Goal: Task Accomplishment & Management: Manage account settings

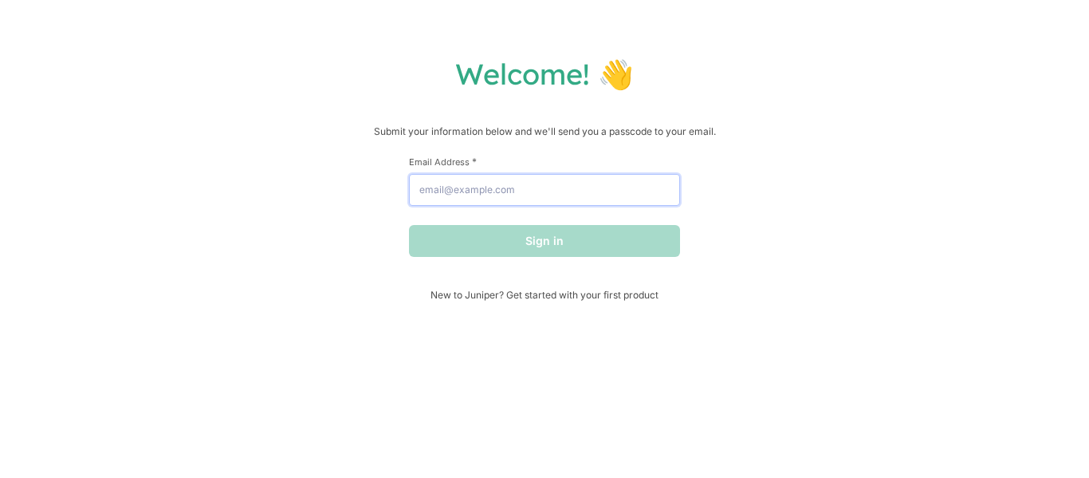
click at [529, 188] on input "Email Address *" at bounding box center [544, 190] width 271 height 32
click at [525, 187] on input "Email Address *" at bounding box center [544, 190] width 271 height 32
click at [500, 187] on input "Email Address *" at bounding box center [544, 190] width 271 height 32
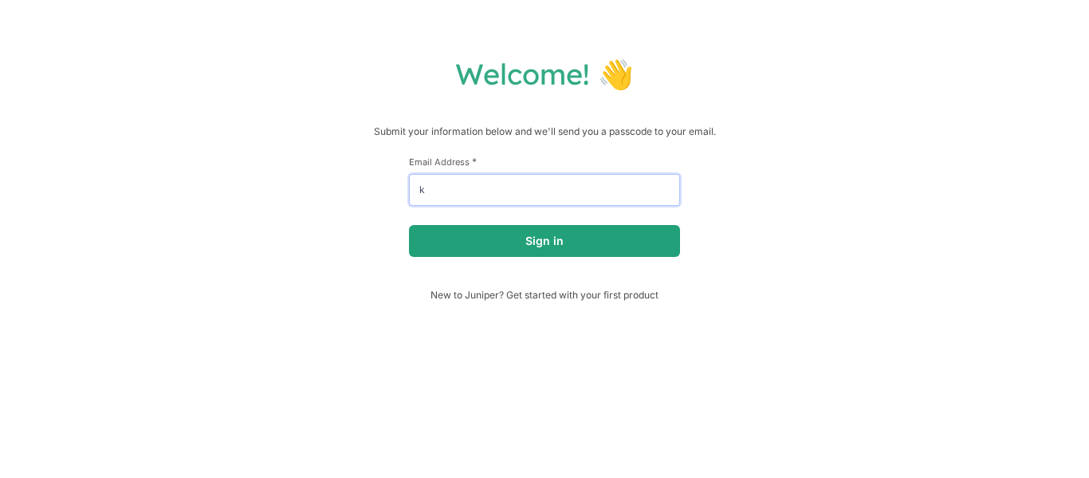
type input "k"
click at [529, 238] on button "Sign in" at bounding box center [544, 241] width 271 height 32
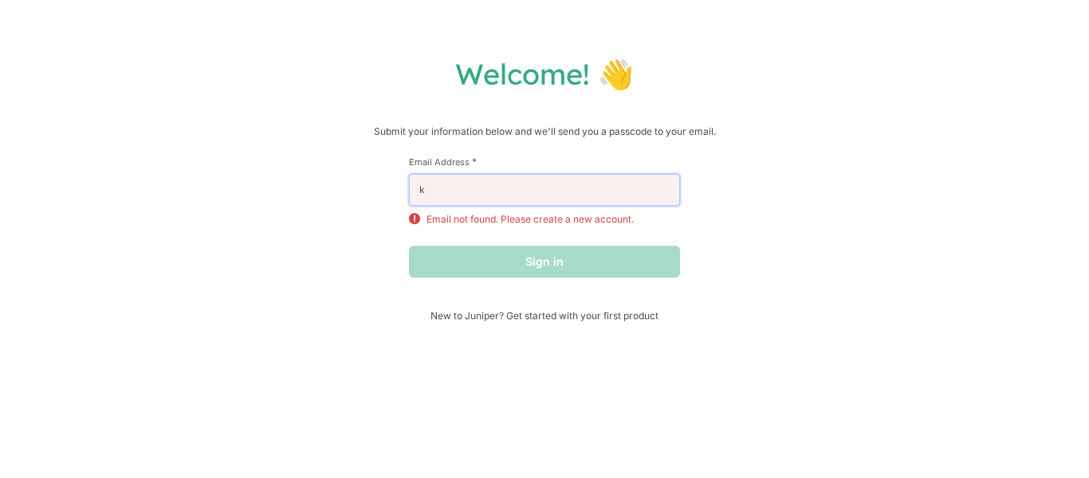
click at [492, 189] on input "k" at bounding box center [544, 190] width 271 height 32
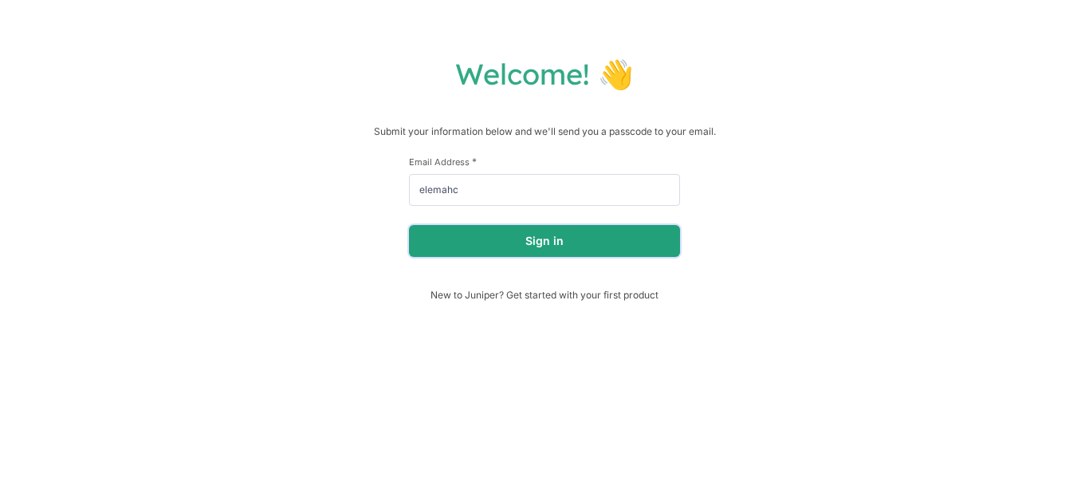
click at [474, 234] on button "Sign in" at bounding box center [544, 241] width 271 height 32
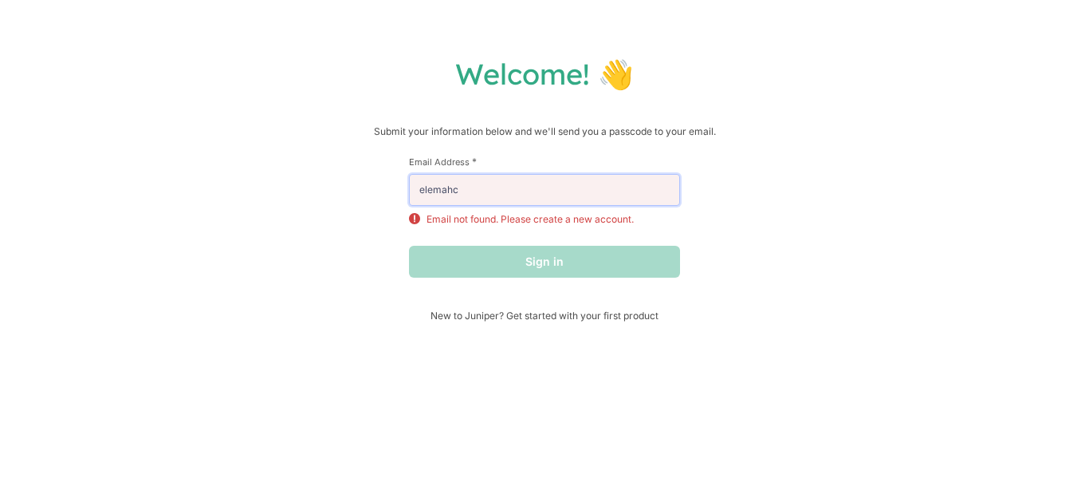
click at [470, 194] on input "elemahc" at bounding box center [544, 190] width 271 height 32
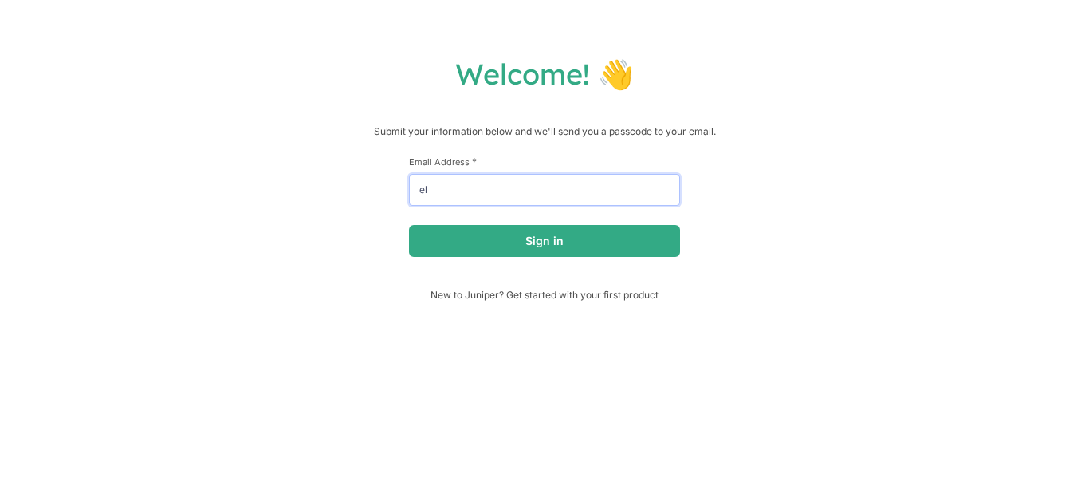
type input "e"
click at [573, 256] on div "First Name * Last Name * Email Address * geiw Sign in" at bounding box center [544, 221] width 271 height 133
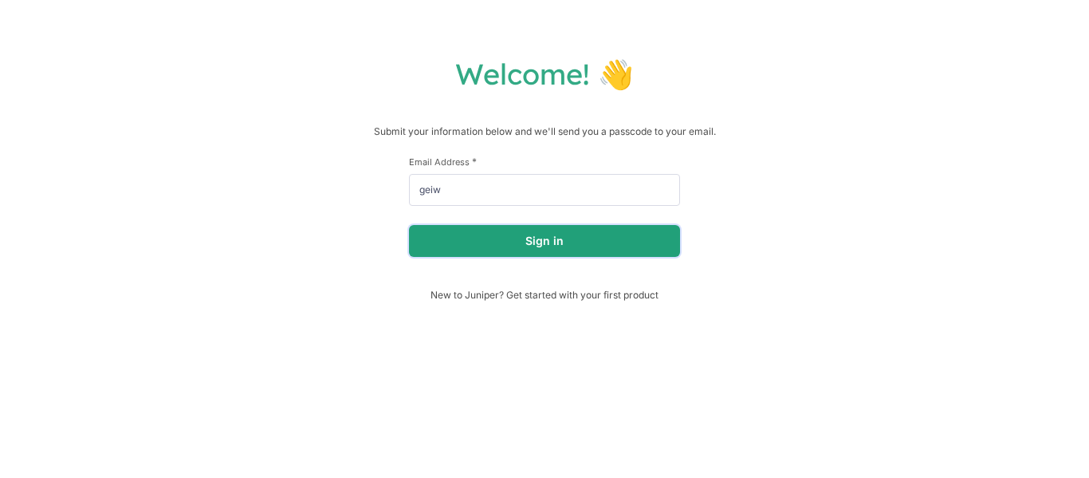
click at [562, 239] on button "Sign in" at bounding box center [544, 241] width 271 height 32
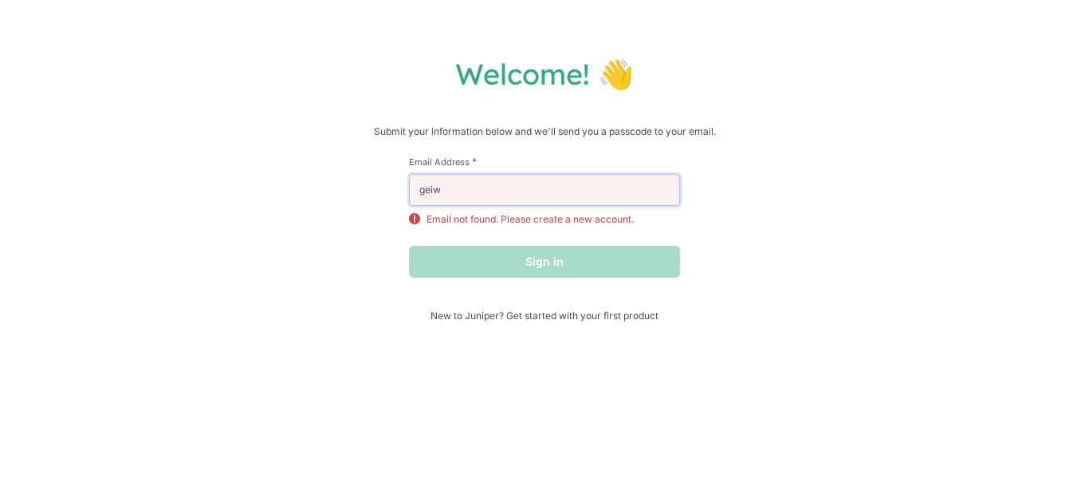
click at [435, 192] on input "geiw" at bounding box center [544, 190] width 271 height 32
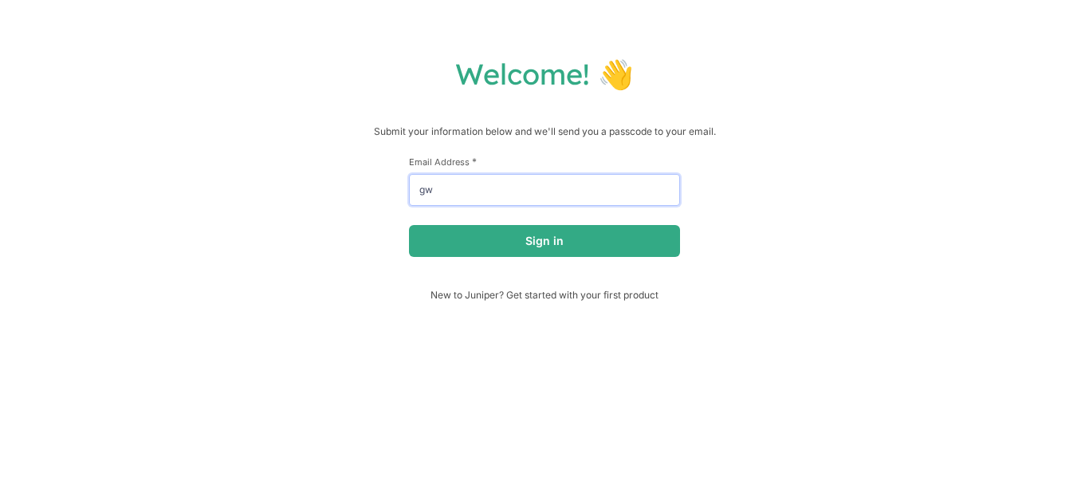
type input "w"
click at [435, 191] on input "w" at bounding box center [544, 190] width 271 height 32
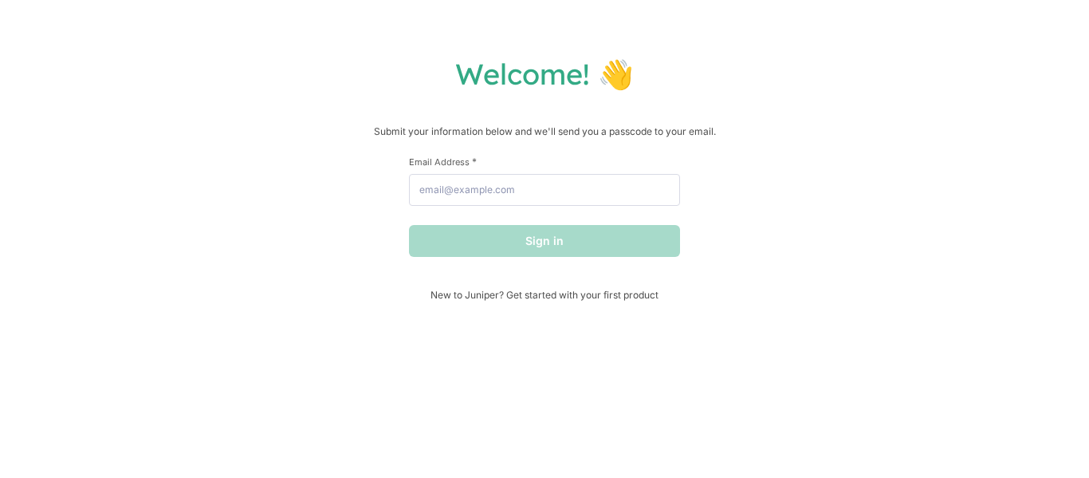
click at [428, 164] on label "Email Address *" at bounding box center [544, 161] width 271 height 12
click at [428, 174] on input "Email Address *" at bounding box center [544, 190] width 271 height 32
click at [471, 234] on div "Sign in" at bounding box center [544, 241] width 271 height 32
click at [464, 189] on input "Email Address *" at bounding box center [544, 190] width 271 height 32
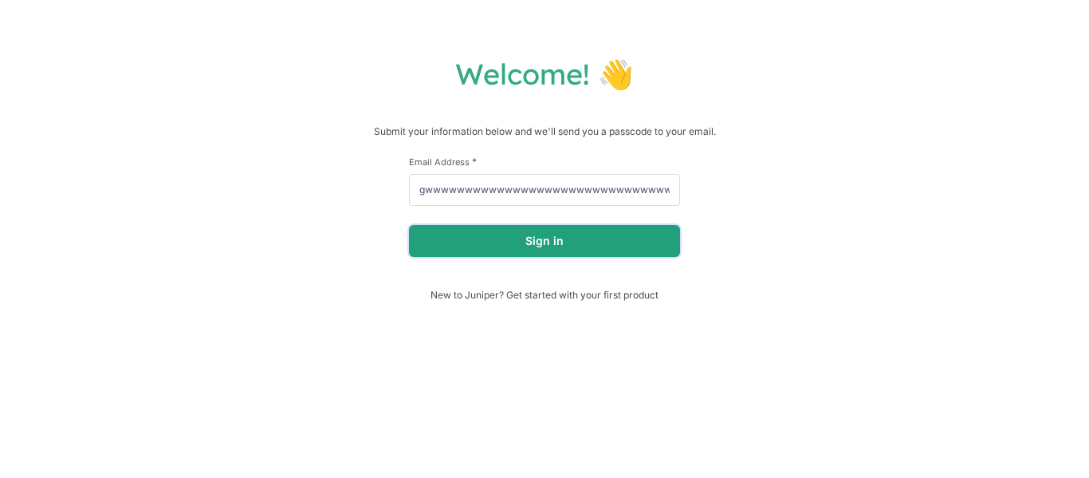
click at [542, 246] on button "Sign in" at bounding box center [544, 241] width 271 height 32
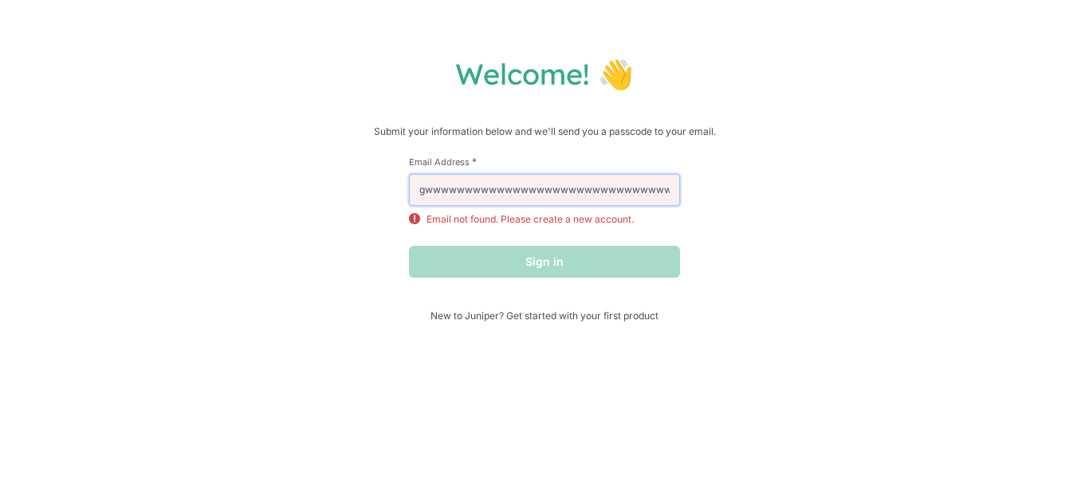
click at [668, 194] on input "gwwwwwwwwwwwwwwwwwwwwwwwwwwwwwwwwwwwwwwww" at bounding box center [544, 190] width 271 height 32
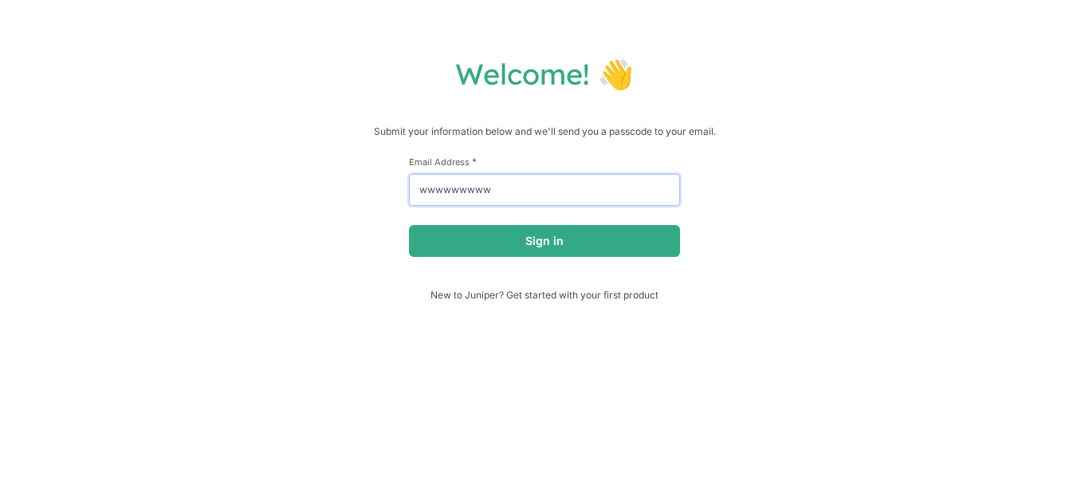
click at [503, 192] on input "wwwwwwwww" at bounding box center [544, 190] width 271 height 32
type input "w"
